Goal: Information Seeking & Learning: Learn about a topic

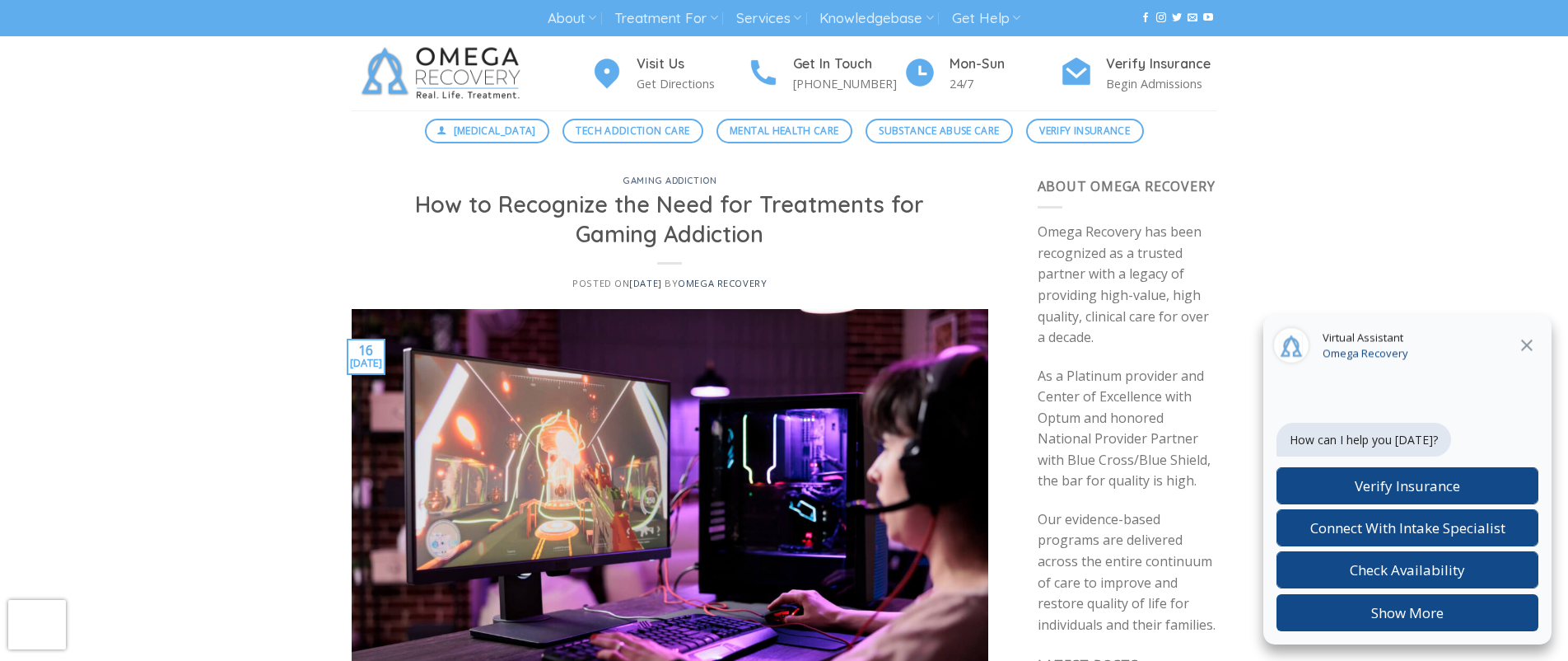
click at [1527, 342] on icon at bounding box center [1527, 345] width 20 height 20
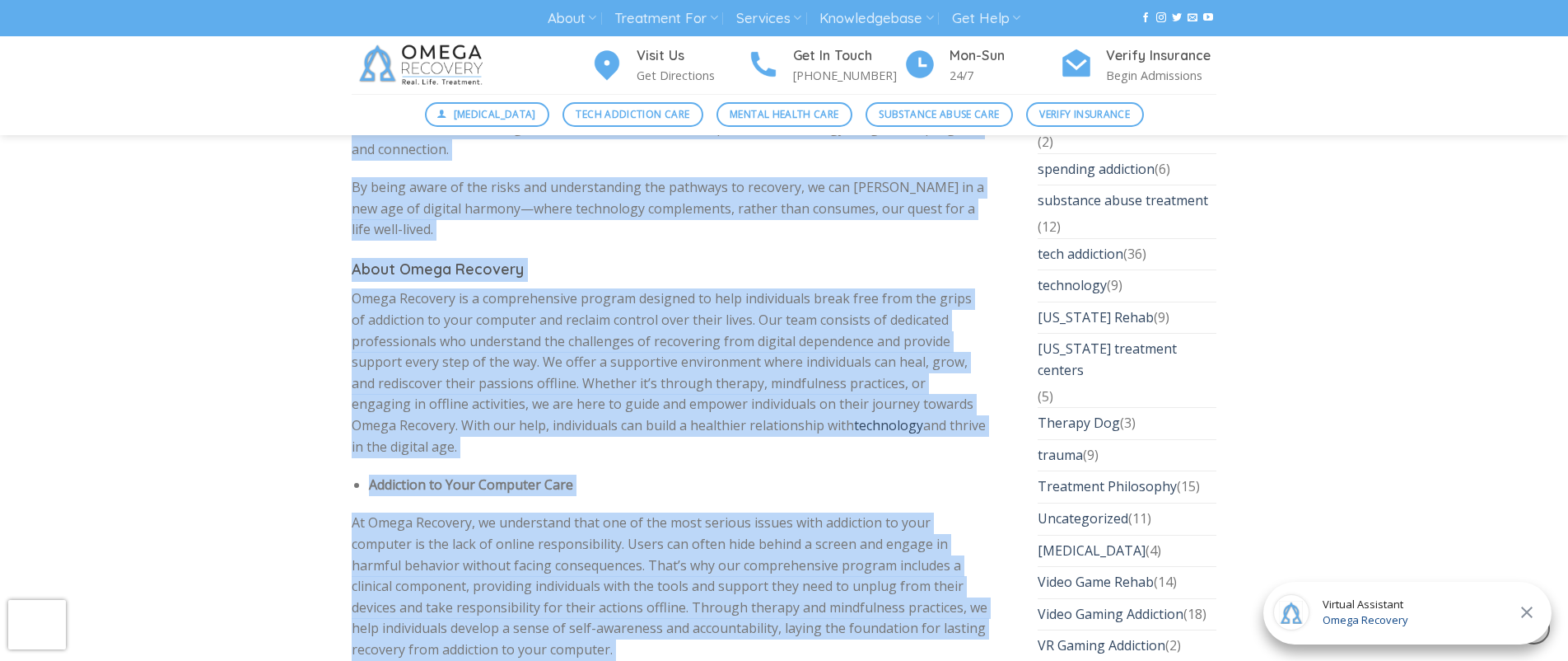
scroll to position [5002, 0]
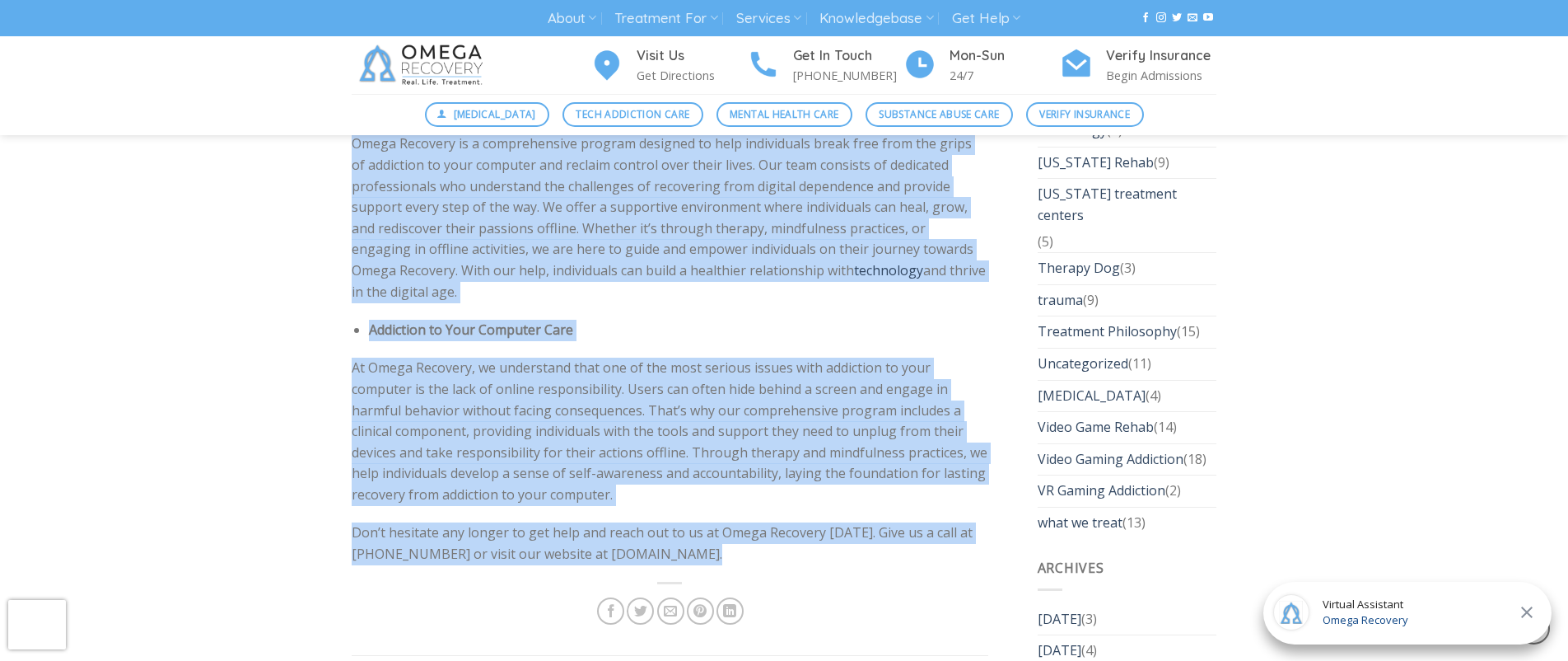
drag, startPoint x: 353, startPoint y: 231, endPoint x: 729, endPoint y: 549, distance: 492.4
click at [495, 115] on span "[MEDICAL_DATA]" at bounding box center [495, 114] width 83 height 16
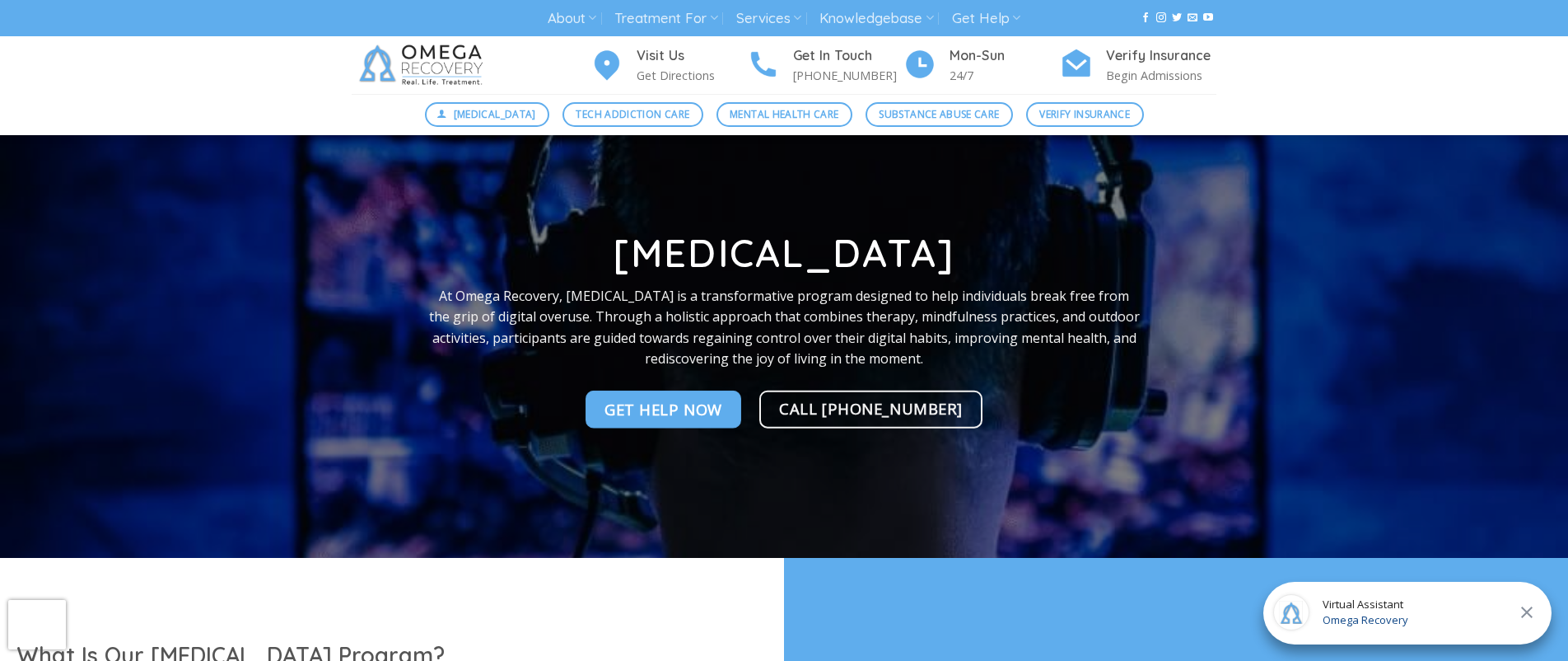
scroll to position [12, 0]
